Goal: Task Accomplishment & Management: Use online tool/utility

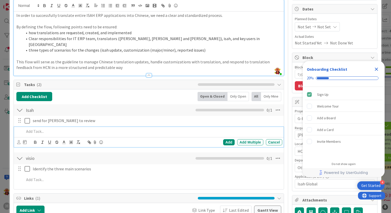
scroll to position [51, 0]
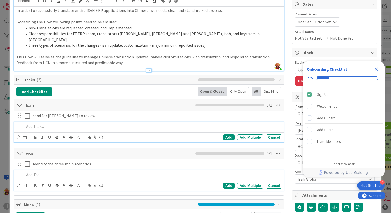
click at [91, 172] on p at bounding box center [152, 175] width 256 height 6
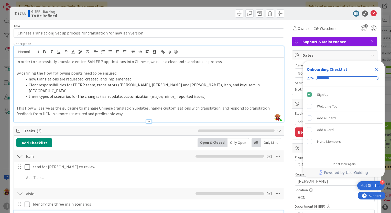
scroll to position [1059, 463]
type textarea "x"
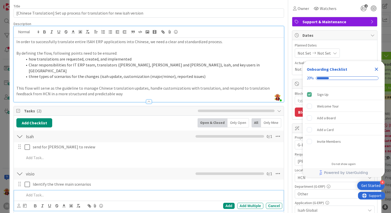
scroll to position [26, 0]
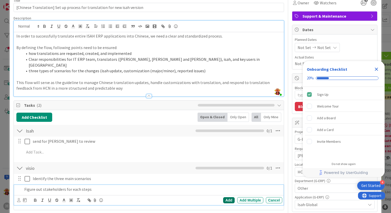
click at [224, 197] on div "Add" at bounding box center [229, 200] width 12 height 6
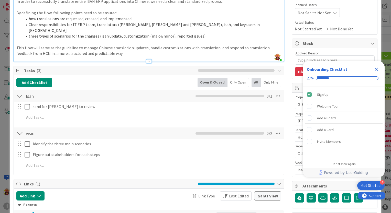
scroll to position [77, 0]
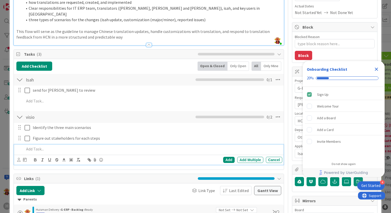
click at [96, 146] on p at bounding box center [152, 149] width 256 height 6
type textarea "x"
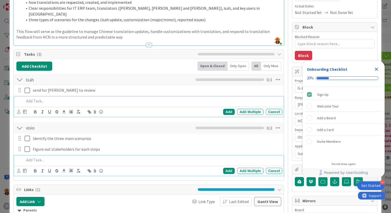
scroll to position [87, 0]
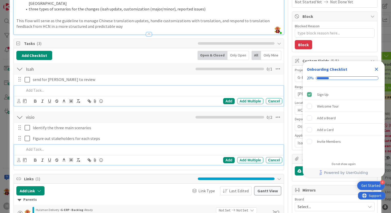
click at [147, 95] on div "Add Add Multiple Cancel" at bounding box center [148, 96] width 269 height 20
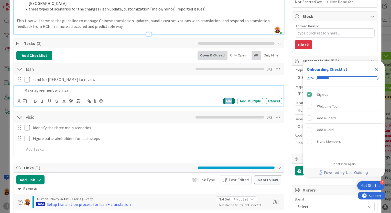
click at [228, 98] on div "Add" at bounding box center [229, 101] width 12 height 6
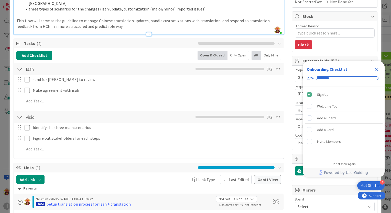
click at [130, 52] on div "Add Checklist Open & Closed Only Open All Only Mine" at bounding box center [148, 55] width 265 height 9
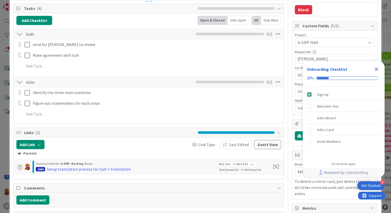
scroll to position [119, 0]
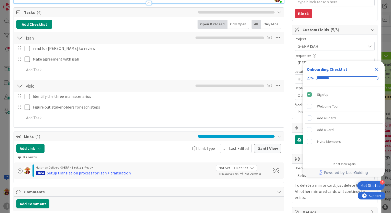
click at [374, 70] on icon "Close Checklist" at bounding box center [376, 69] width 6 height 6
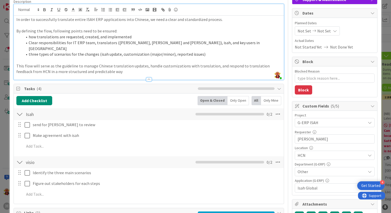
scroll to position [42, 0]
type textarea "x"
